Goal: Information Seeking & Learning: Compare options

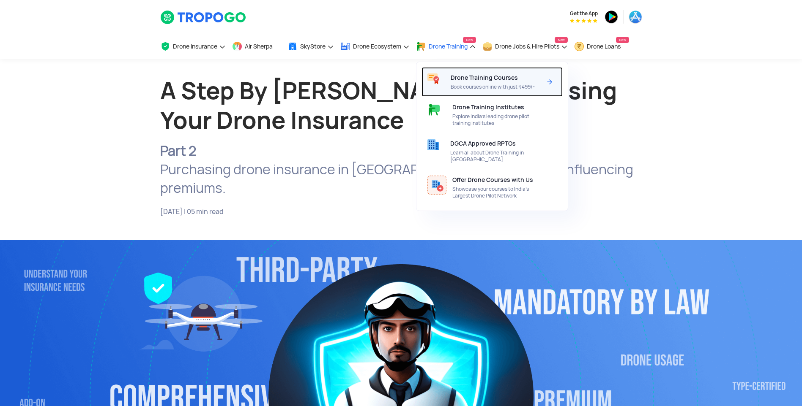
click at [496, 78] on span "Drone Training Courses" at bounding box center [483, 77] width 67 height 7
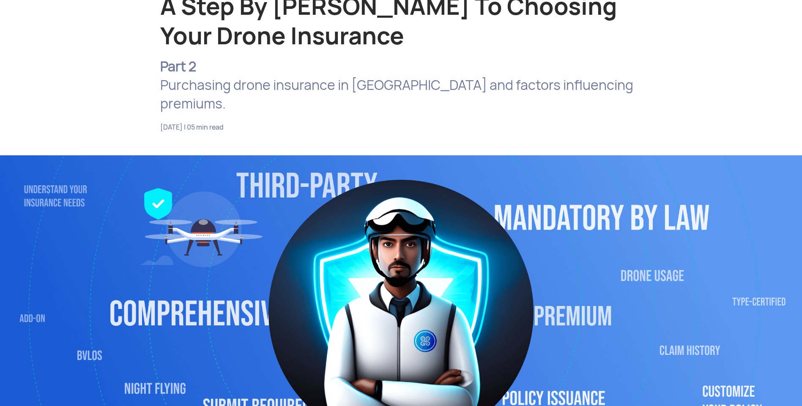
scroll to position [85, 0]
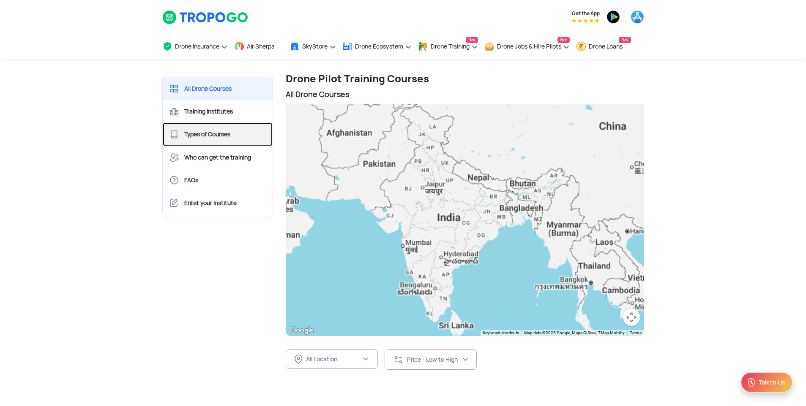
click at [220, 135] on link "Types of Courses" at bounding box center [218, 134] width 110 height 23
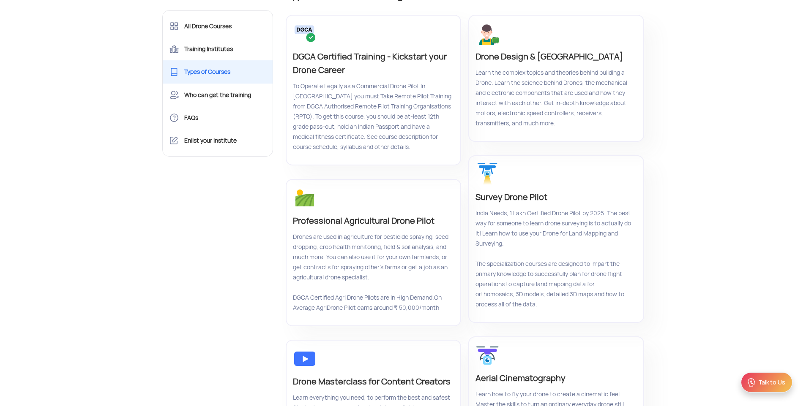
scroll to position [85, 0]
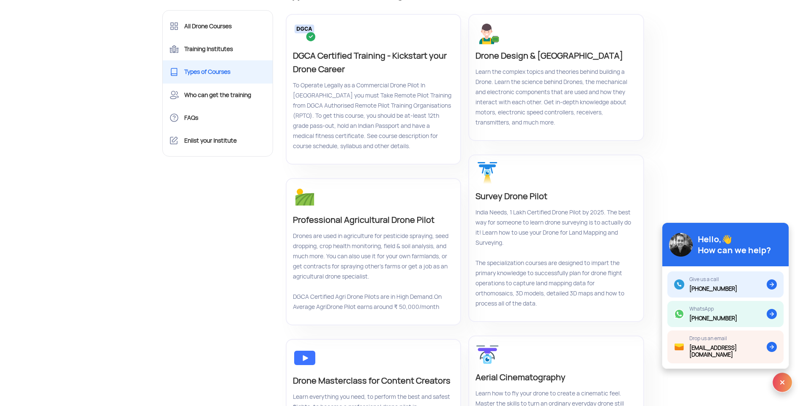
click at [507, 56] on p "Drone Design & Drone Building" at bounding box center [554, 56] width 159 height 14
click at [359, 220] on p "Professional Agricultural Drone Pilot" at bounding box center [372, 220] width 159 height 14
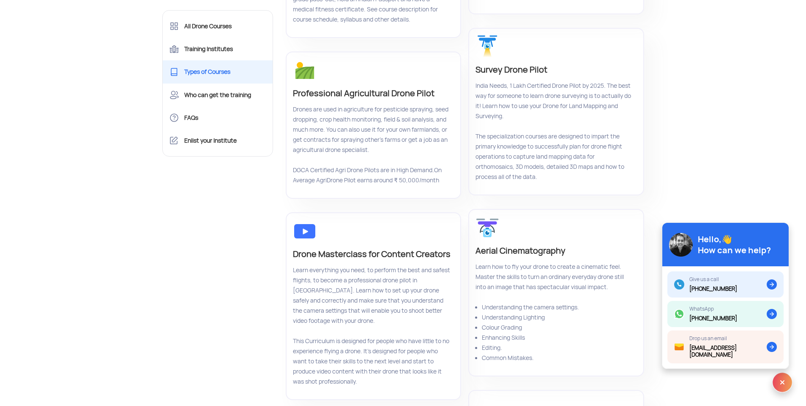
scroll to position [296, 0]
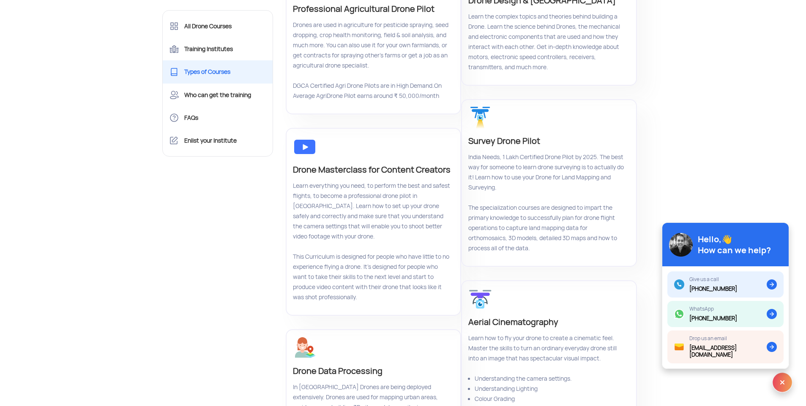
click at [377, 172] on p "Drone Masterclass for Content Creators" at bounding box center [372, 170] width 159 height 14
click at [505, 316] on p "Aerial Cinematography" at bounding box center [547, 323] width 159 height 14
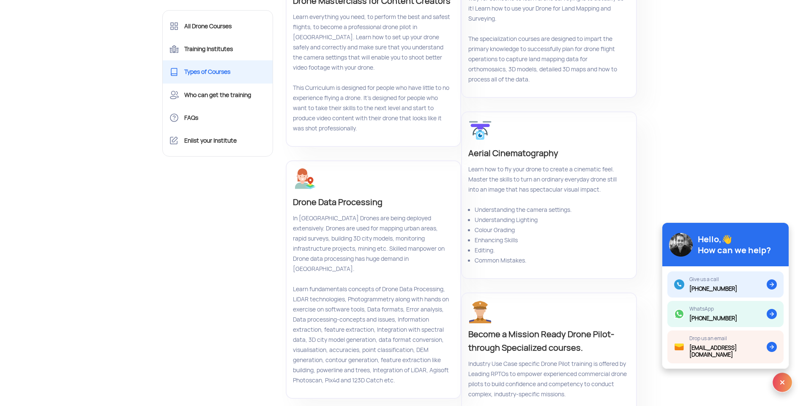
scroll to position [211, 0]
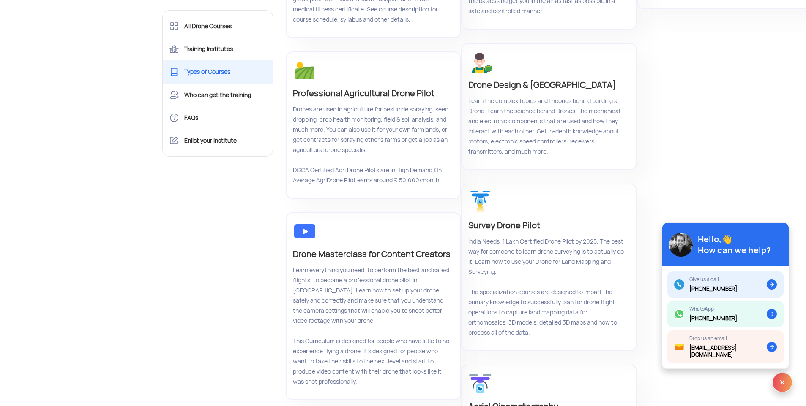
click at [529, 400] on p "Aerial Cinematography" at bounding box center [547, 407] width 159 height 14
click at [505, 219] on p "Survey Drone Pilot" at bounding box center [547, 226] width 159 height 14
drag, startPoint x: 505, startPoint y: 72, endPoint x: 552, endPoint y: 155, distance: 95.8
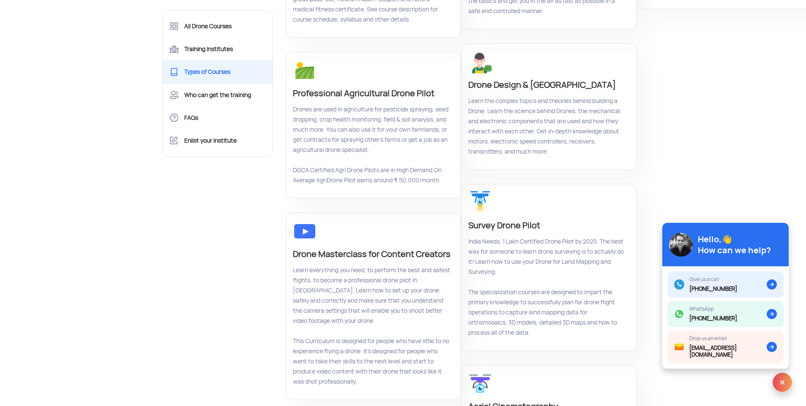
click at [552, 237] on p "India Needs, 1 Lakh Certified Drone Pilot by 2025. The best way for someone to …" at bounding box center [547, 287] width 159 height 101
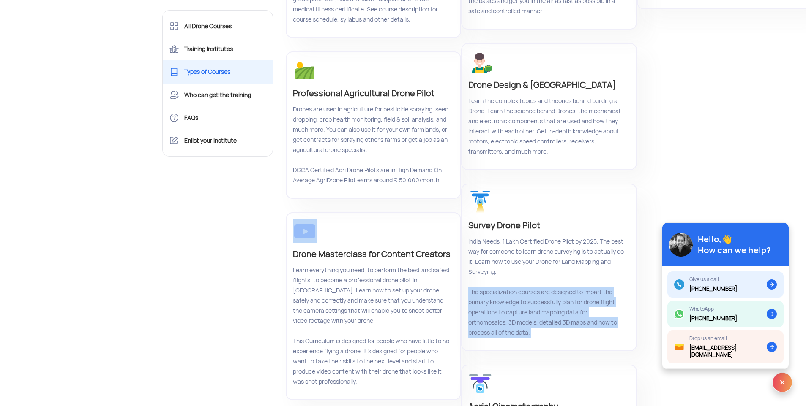
click at [552, 237] on p "India Needs, 1 Lakh Certified Drone Pilot by 2025. The best way for someone to …" at bounding box center [547, 287] width 159 height 101
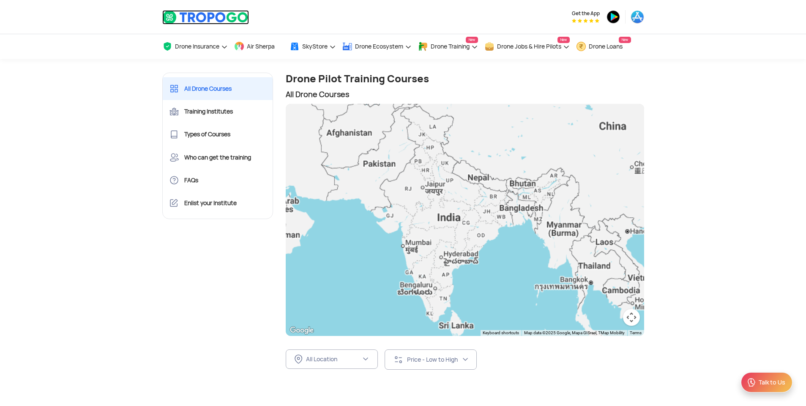
click at [194, 16] on img at bounding box center [205, 17] width 87 height 14
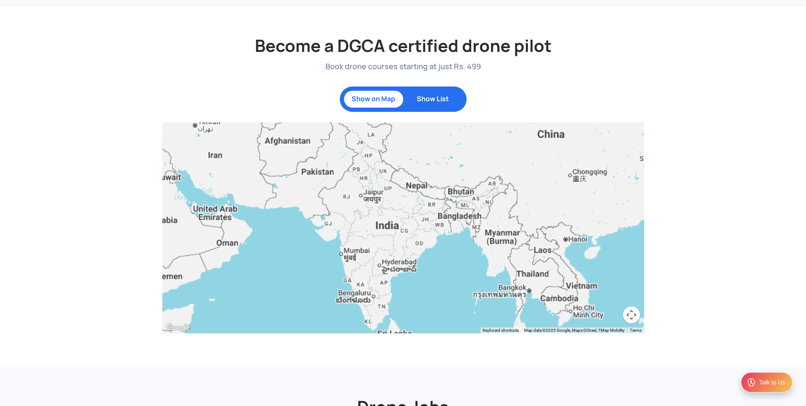
scroll to position [761, 0]
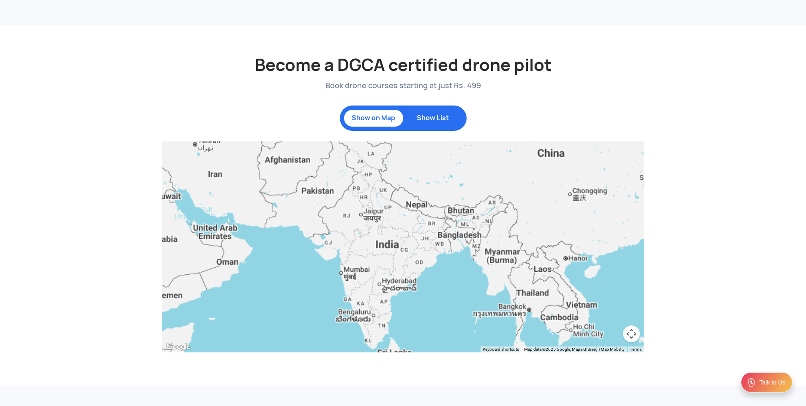
click at [436, 119] on p "Show List" at bounding box center [432, 118] width 51 height 8
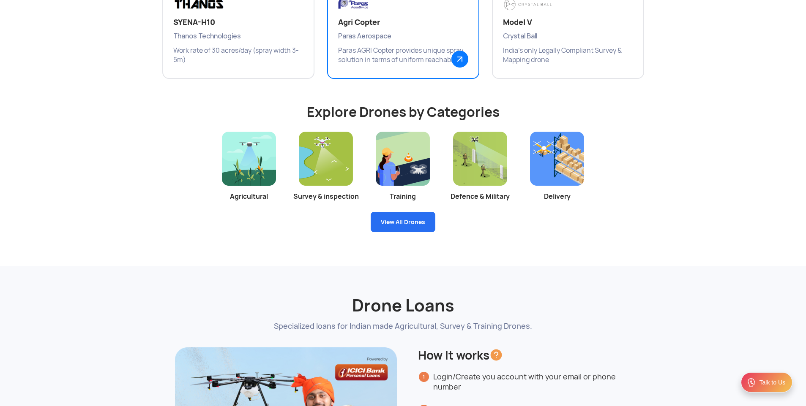
scroll to position [1437, 0]
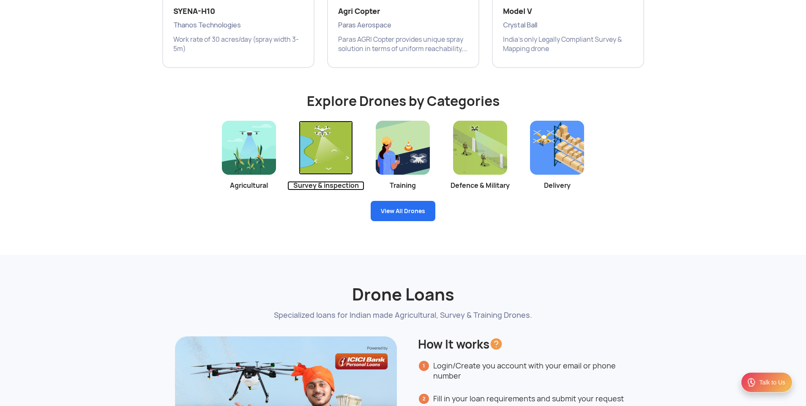
click at [323, 136] on img at bounding box center [326, 148] width 54 height 54
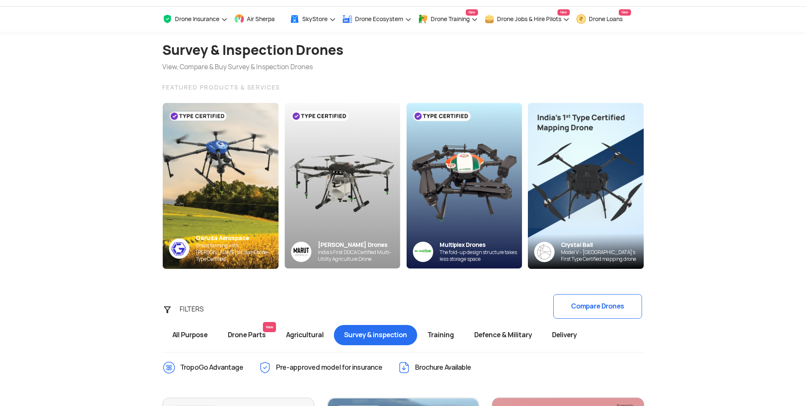
scroll to position [42, 0]
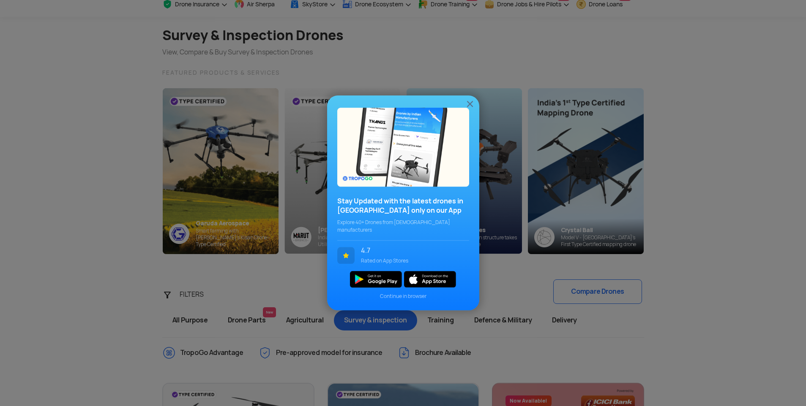
click at [469, 104] on img at bounding box center [470, 104] width 10 height 10
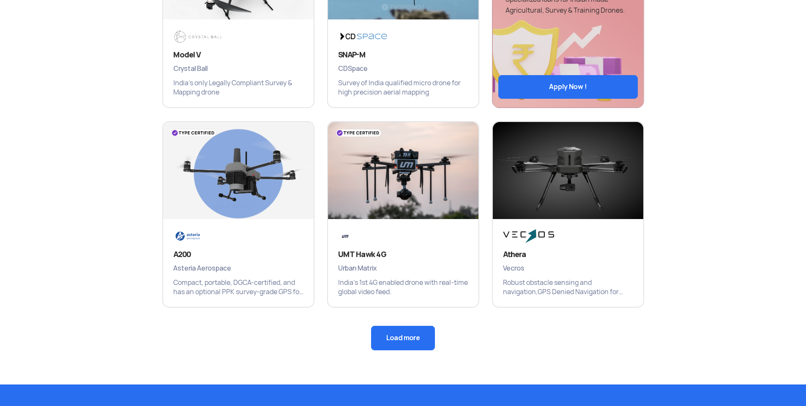
scroll to position [507, 0]
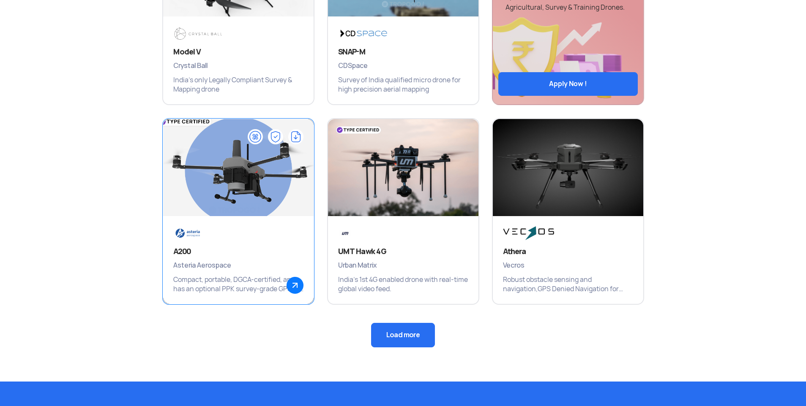
click at [228, 179] on img at bounding box center [238, 172] width 180 height 127
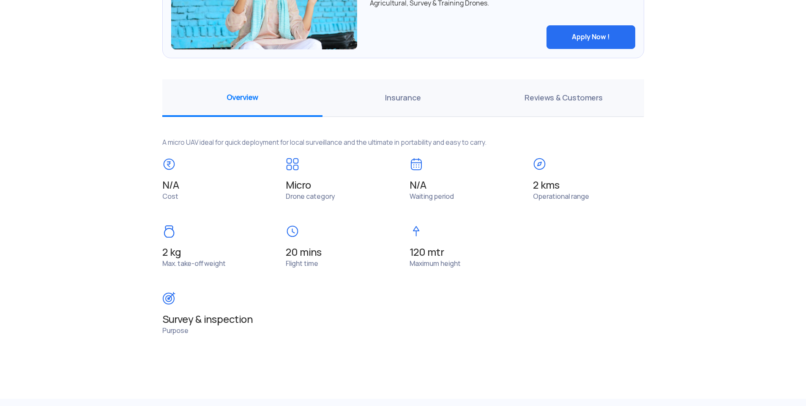
scroll to position [549, 0]
drag, startPoint x: 344, startPoint y: 194, endPoint x: 285, endPoint y: 186, distance: 60.0
click at [285, 186] on div "Micro Drone category" at bounding box center [341, 179] width 124 height 44
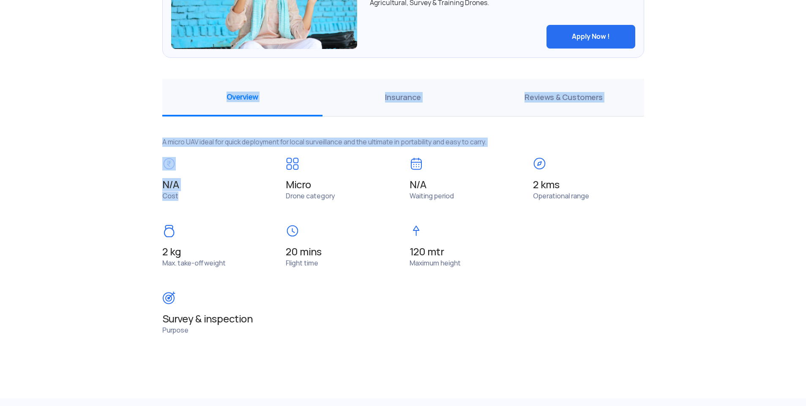
drag, startPoint x: 285, startPoint y: 186, endPoint x: 151, endPoint y: 191, distance: 134.0
click at [151, 191] on section "Back to All Drones All Drones > Asteria Aerospace A200 > A200 Asteria Aerospace…" at bounding box center [403, 11] width 806 height 1002
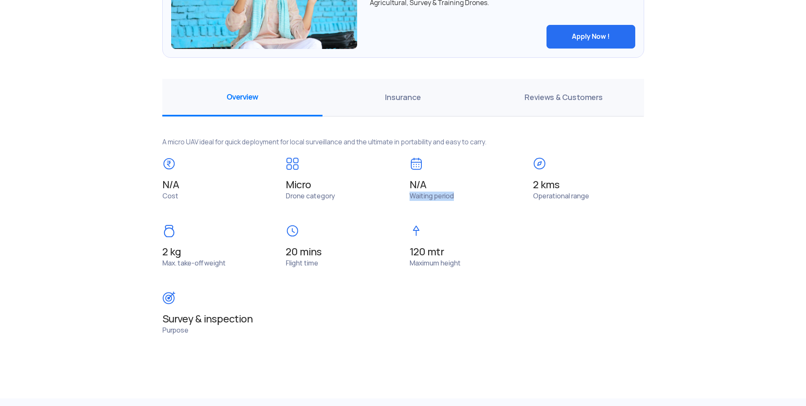
drag, startPoint x: 476, startPoint y: 198, endPoint x: 408, endPoint y: 195, distance: 68.5
click at [408, 195] on div "N/A Waiting period" at bounding box center [465, 179] width 124 height 44
drag, startPoint x: 623, startPoint y: 194, endPoint x: 514, endPoint y: 194, distance: 109.0
click at [514, 194] on div "N/A Cost Micro Drone category N/A Waiting period 2 kms Operational range 2 kg M…" at bounding box center [403, 258] width 494 height 202
drag, startPoint x: 514, startPoint y: 194, endPoint x: 399, endPoint y: 259, distance: 131.9
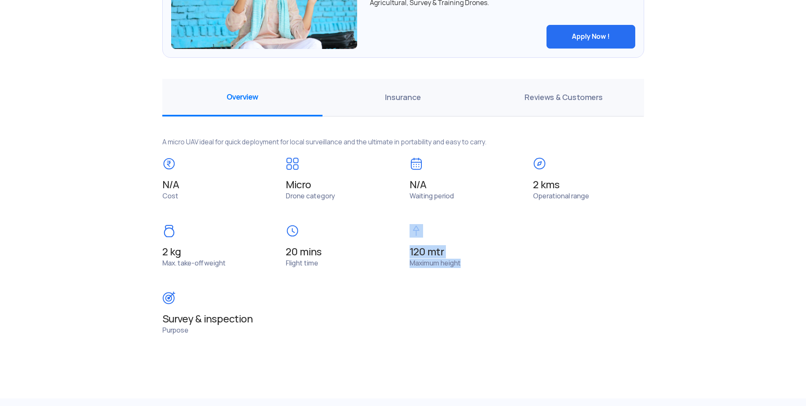
click at [399, 259] on div "N/A Cost Micro Drone category N/A Waiting period 2 kms Operational range 2 kg M…" at bounding box center [403, 258] width 494 height 202
drag, startPoint x: 399, startPoint y: 259, endPoint x: 333, endPoint y: 269, distance: 67.1
click at [333, 269] on div "N/A Cost Micro Drone category N/A Waiting period 2 kms Operational range 2 kg M…" at bounding box center [403, 258] width 494 height 202
drag, startPoint x: 155, startPoint y: 265, endPoint x: 227, endPoint y: 267, distance: 71.9
click at [227, 267] on div "2 kg Max. take-off weight" at bounding box center [218, 246] width 124 height 44
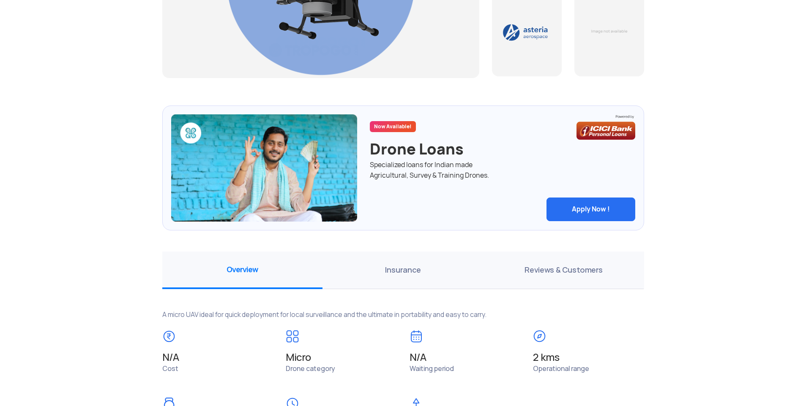
scroll to position [296, 0]
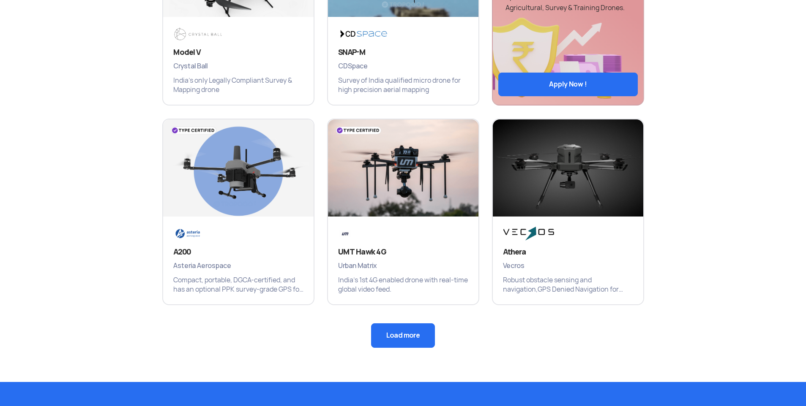
scroll to position [549, 0]
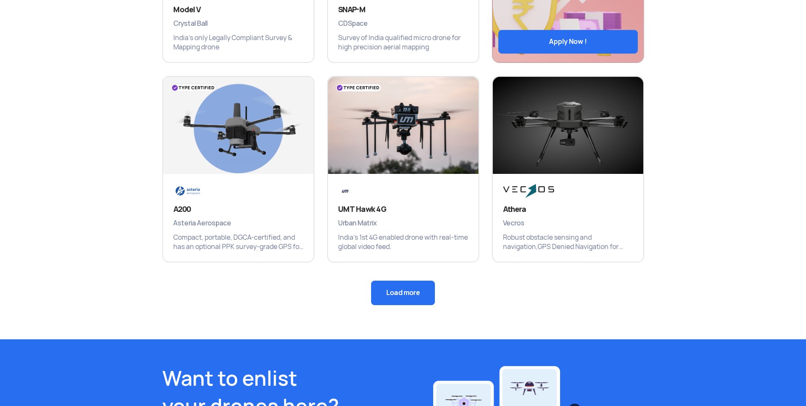
click at [392, 295] on button "Load more" at bounding box center [403, 293] width 64 height 25
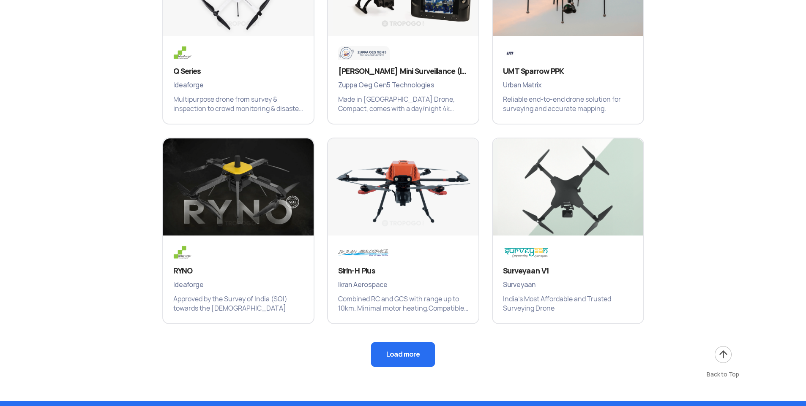
scroll to position [930, 0]
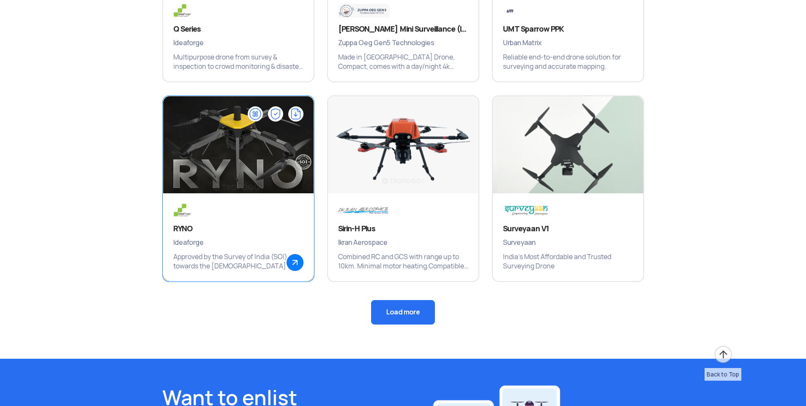
click at [223, 161] on img at bounding box center [238, 149] width 180 height 127
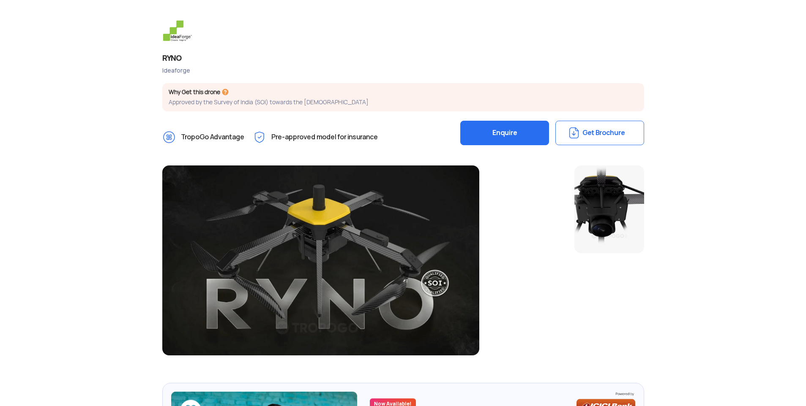
scroll to position [127, 0]
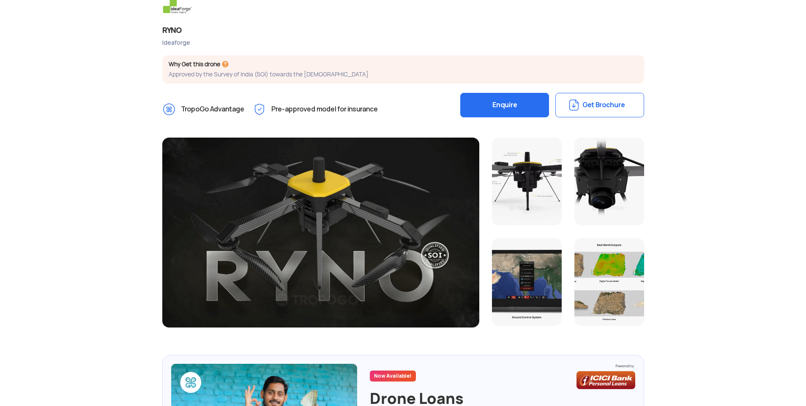
click at [619, 104] on button "Get Brochure" at bounding box center [599, 105] width 89 height 25
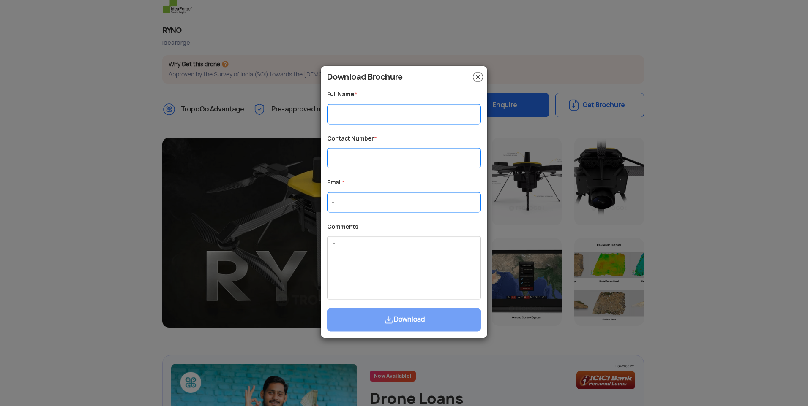
click at [480, 72] on img at bounding box center [478, 77] width 10 height 10
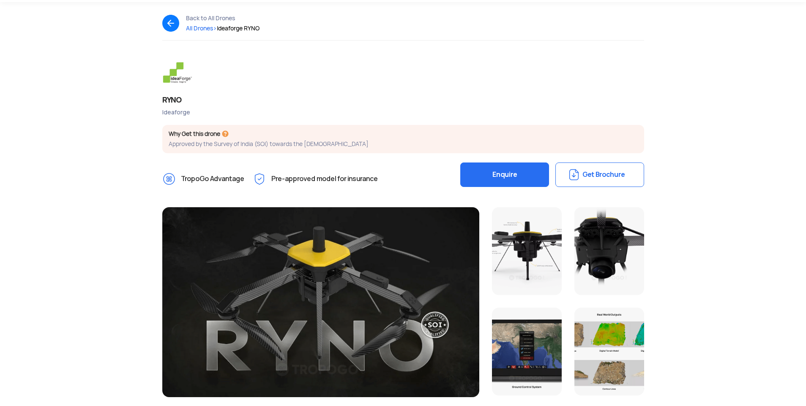
scroll to position [0, 0]
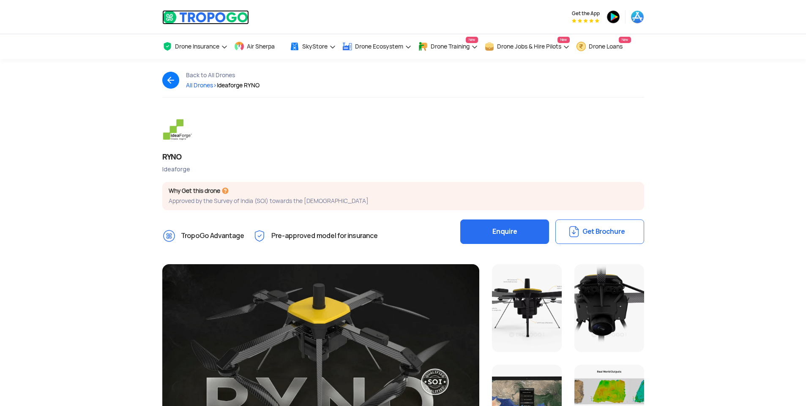
click at [210, 17] on img at bounding box center [205, 17] width 87 height 14
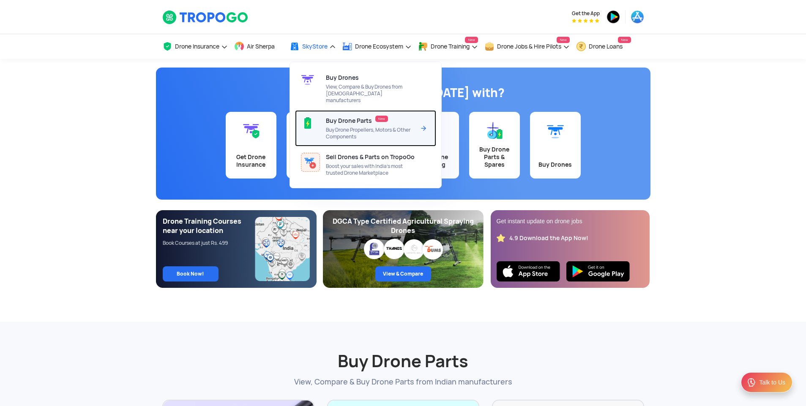
click at [357, 127] on span "Buy Drone Propellers, Motors & Other Components" at bounding box center [370, 134] width 89 height 14
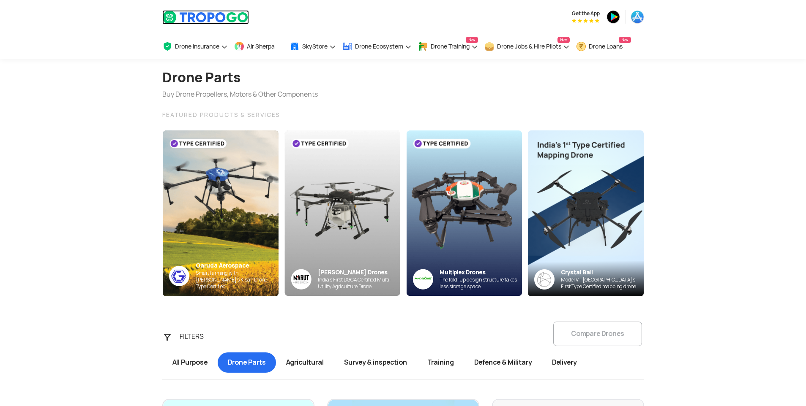
click at [208, 14] on img at bounding box center [205, 17] width 87 height 14
